Goal: Task Accomplishment & Management: Use online tool/utility

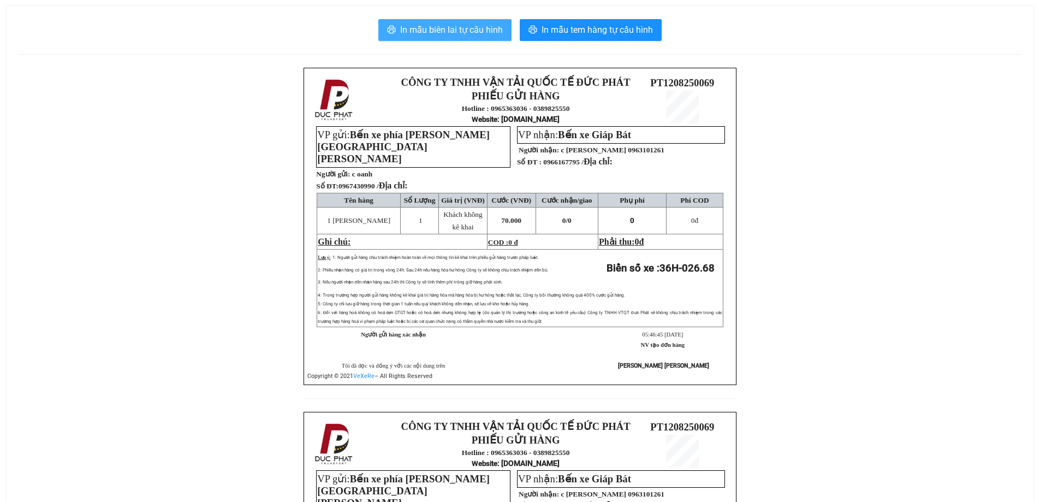
click at [470, 30] on span "In mẫu biên lai tự cấu hình" at bounding box center [451, 30] width 103 height 14
click at [477, 25] on span "In mẫu biên lai tự cấu hình" at bounding box center [451, 30] width 103 height 14
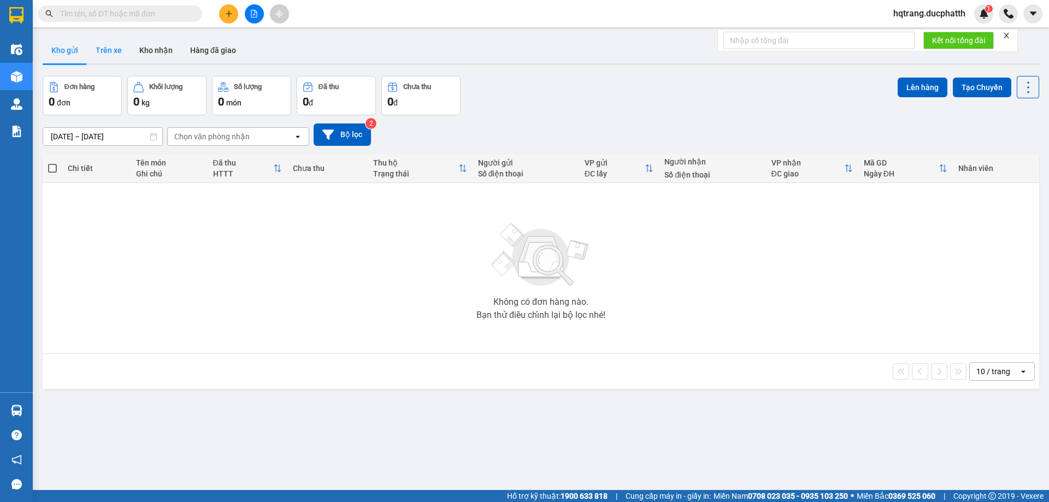
click at [113, 47] on button "Trên xe" at bounding box center [109, 50] width 44 height 26
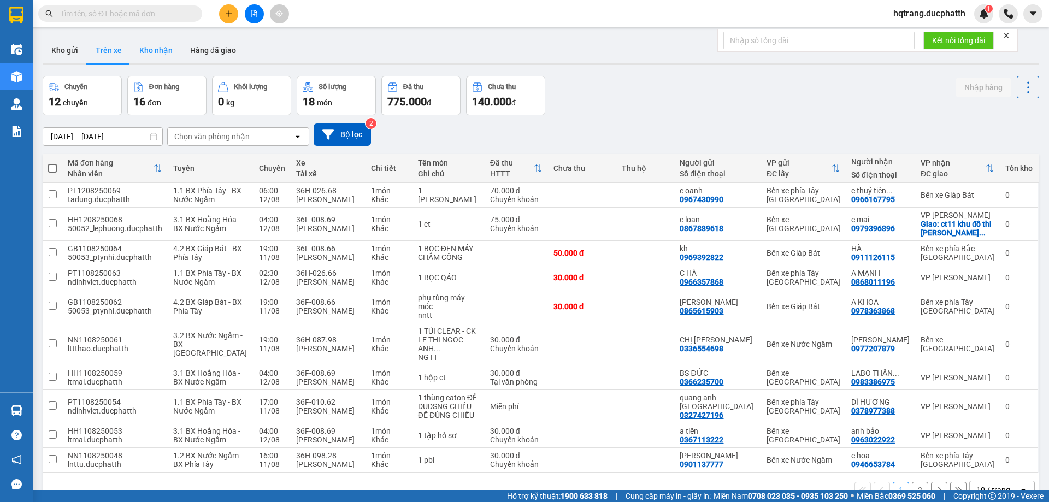
click at [163, 48] on button "Kho nhận" at bounding box center [156, 50] width 51 height 26
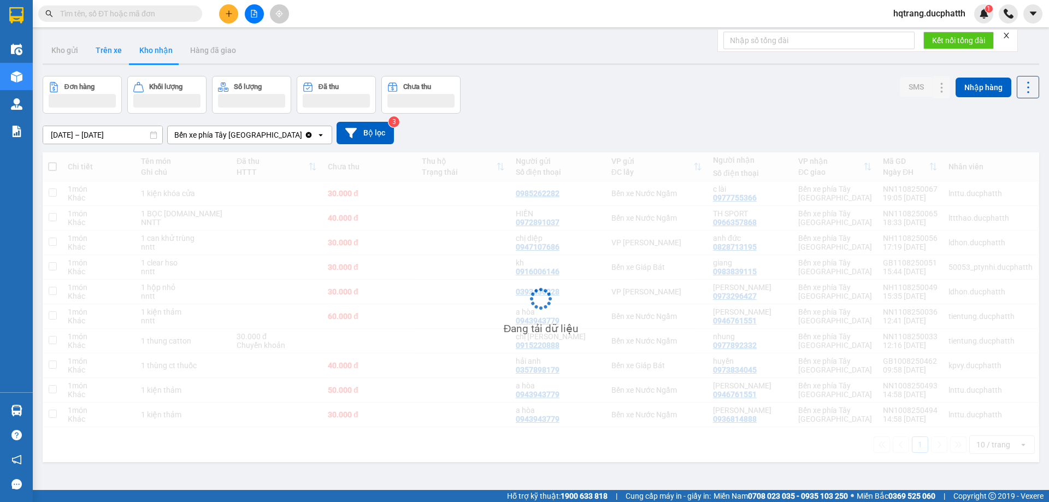
click at [115, 48] on button "Trên xe" at bounding box center [109, 50] width 44 height 26
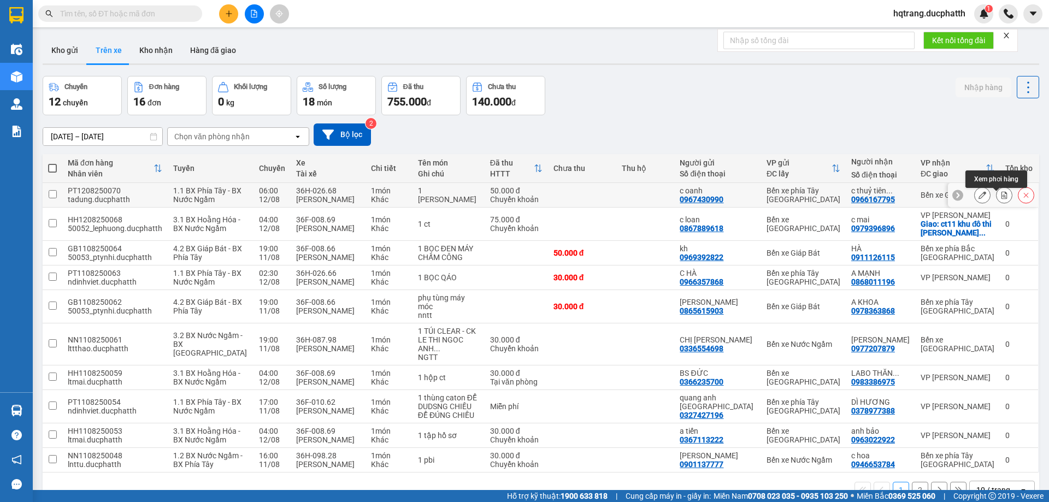
click at [996, 199] on button at bounding box center [1003, 195] width 15 height 19
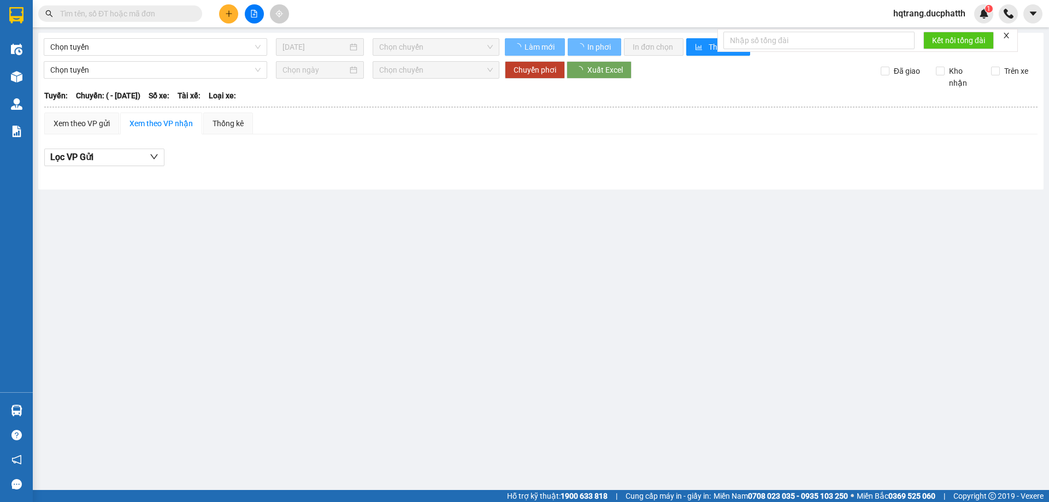
type input "[DATE]"
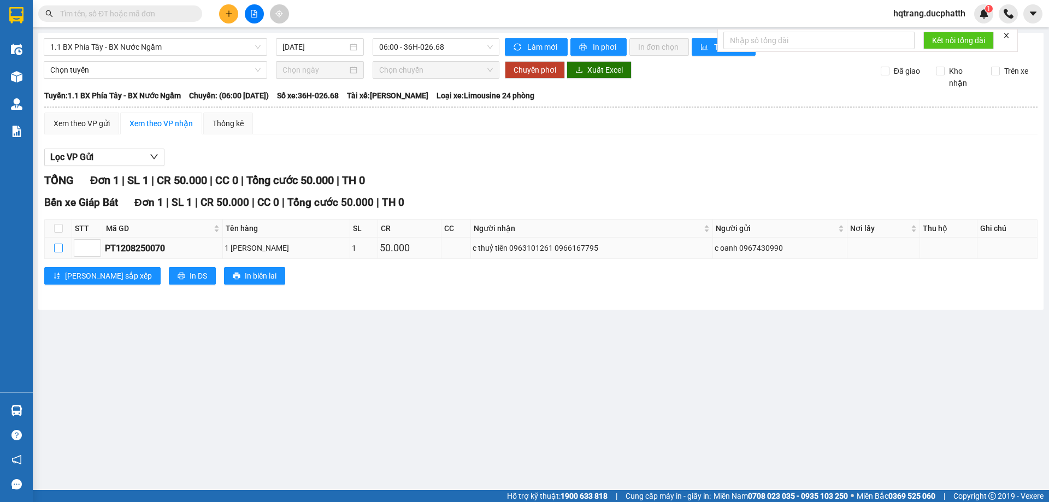
click at [54, 249] on input "checkbox" at bounding box center [58, 248] width 9 height 9
checkbox input "true"
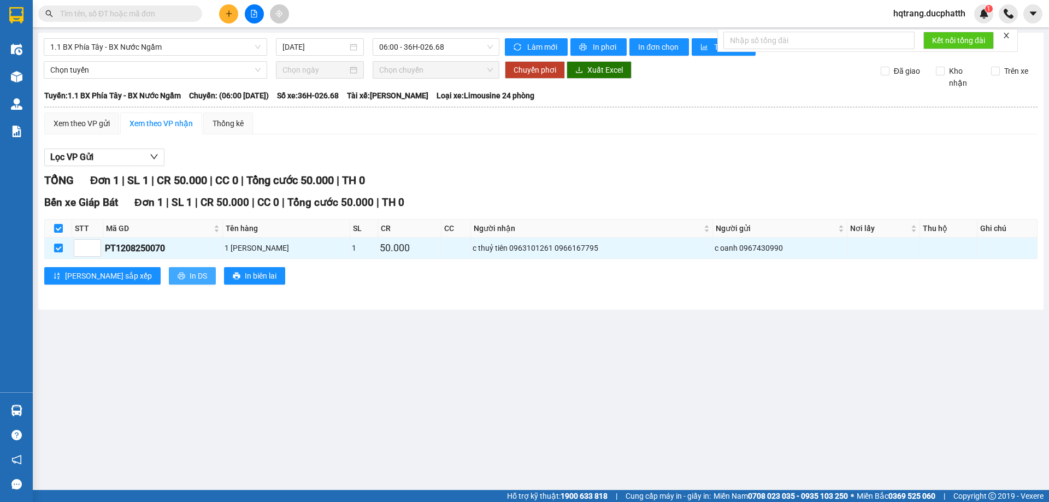
click at [169, 282] on button "In DS" at bounding box center [192, 275] width 47 height 17
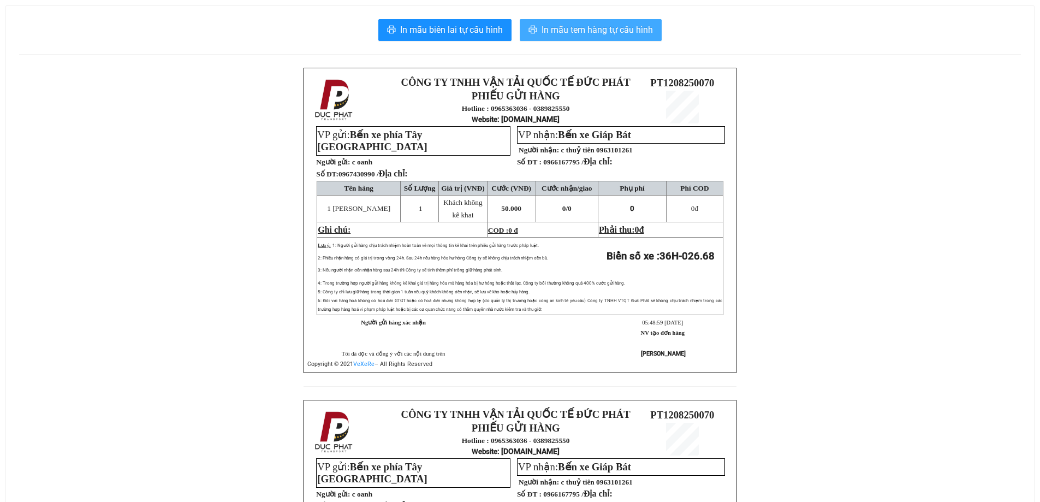
click at [569, 35] on span "In mẫu tem hàng tự cấu hình" at bounding box center [597, 30] width 111 height 14
